Goal: Communication & Community: Answer question/provide support

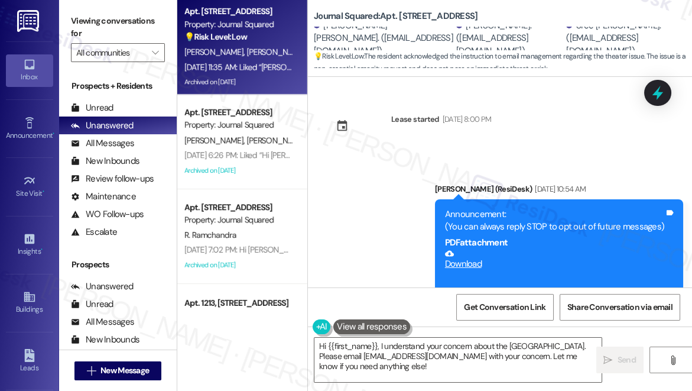
scroll to position [24854, 0]
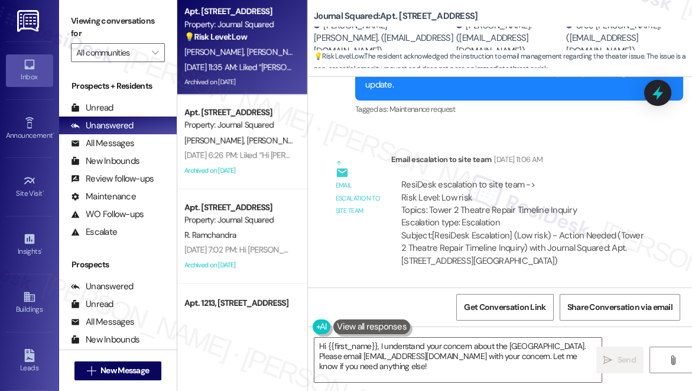
click at [649, 328] on div "ResiDesk escalation reply -> Please handle and ask the resident to email us dir…" at bounding box center [522, 368] width 262 height 81
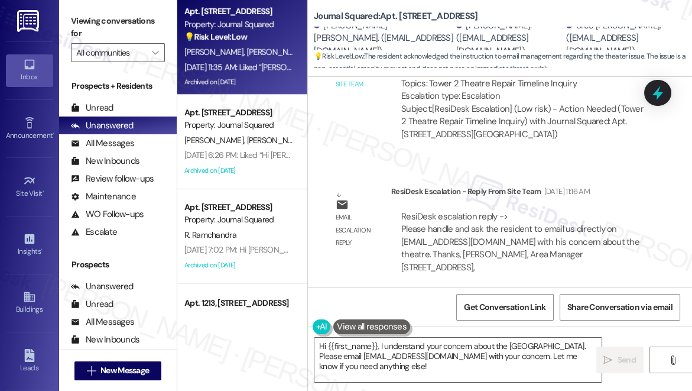
scroll to position [25176, 0]
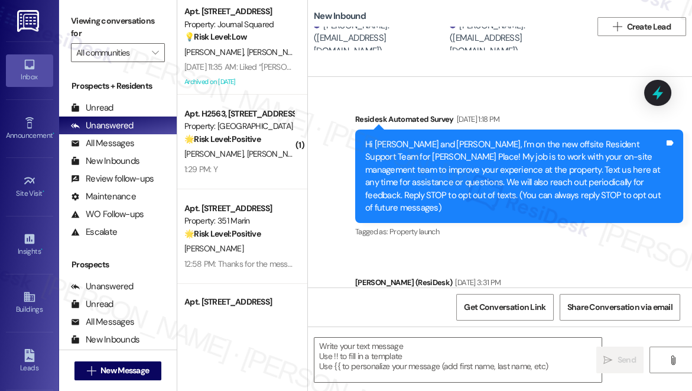
type textarea "Fetching suggested responses. Please feel free to read through the conversation…"
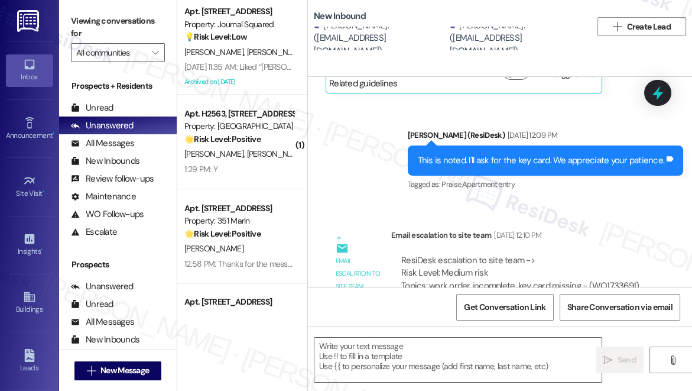
scroll to position [11851, 0]
